Goal: Find specific page/section: Find specific page/section

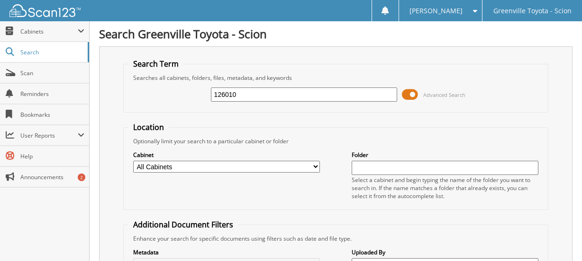
scroll to position [95, 0]
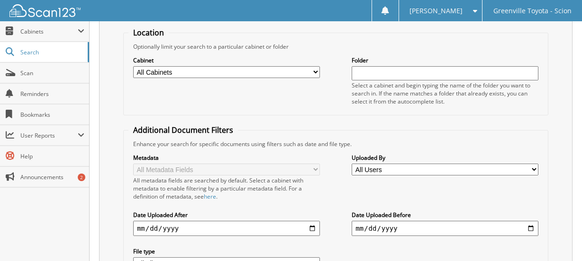
type input "126010"
click at [223, 76] on select "All Cabinets CAR DEALS DEALERTRACK SERVICE RO NEW CAR INVOICES R&R SERVICE RO A…" at bounding box center [226, 72] width 187 height 12
select select "502"
click at [133, 66] on select "All Cabinets CAR DEALS DEALERTRACK SERVICE RO NEW CAR INVOICES R&R SERVICE RO A…" at bounding box center [226, 72] width 187 height 12
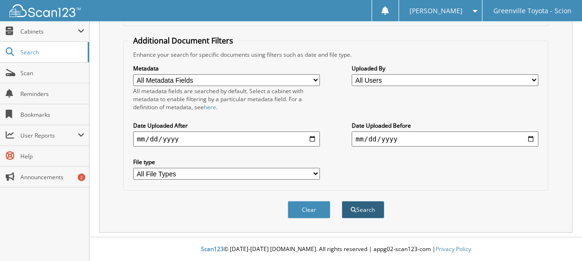
click at [368, 208] on button "Search" at bounding box center [362, 210] width 43 height 18
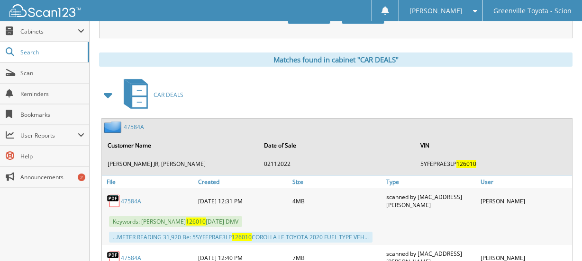
scroll to position [521, 0]
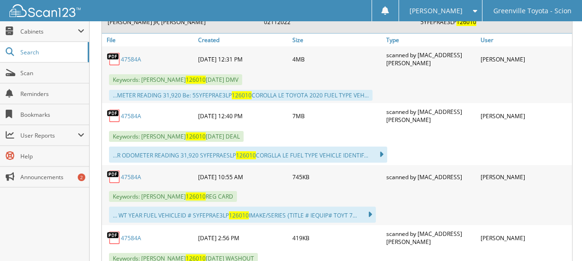
click at [135, 112] on link "47584A" at bounding box center [131, 116] width 20 height 8
